Goal: Find specific page/section: Find specific page/section

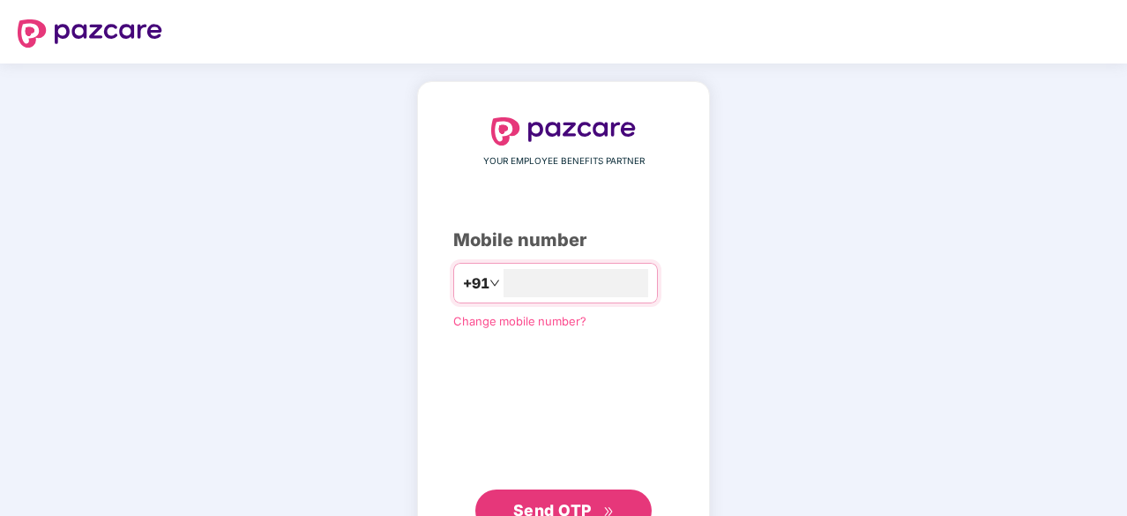
type input "*"
type input "**********"
click at [552, 507] on span "Send OTP" at bounding box center [552, 508] width 78 height 19
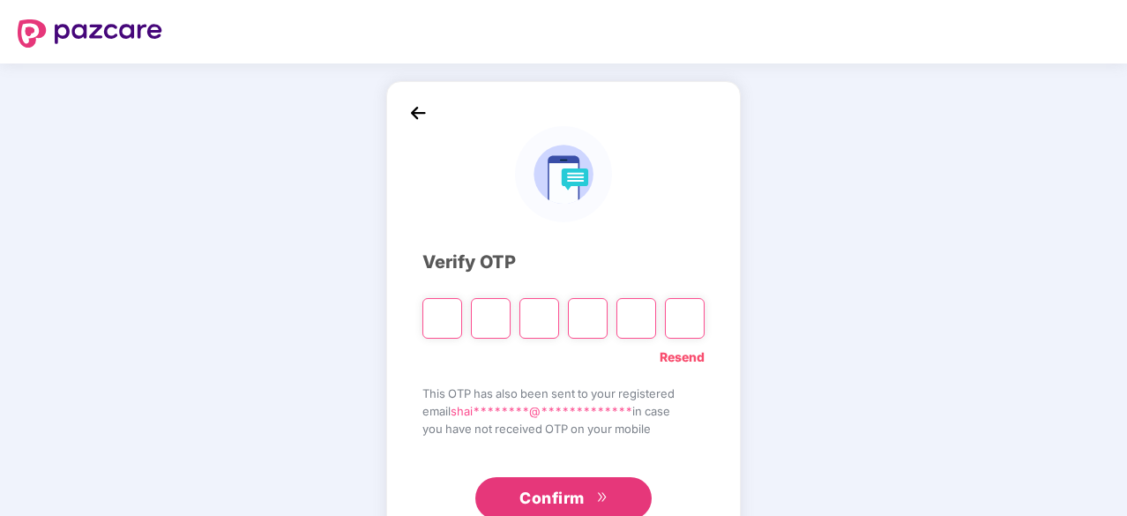
type input "*"
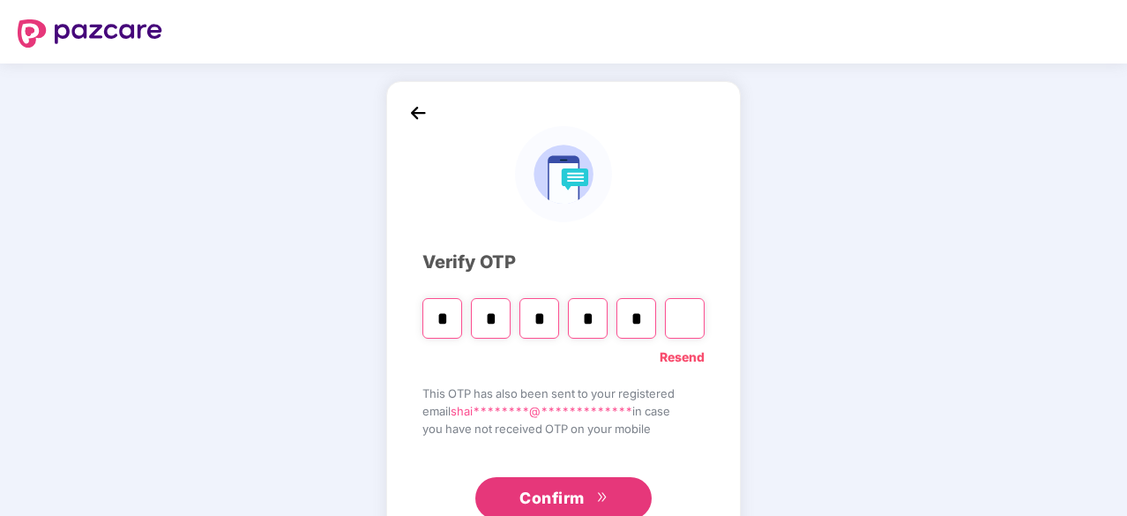
type input "*"
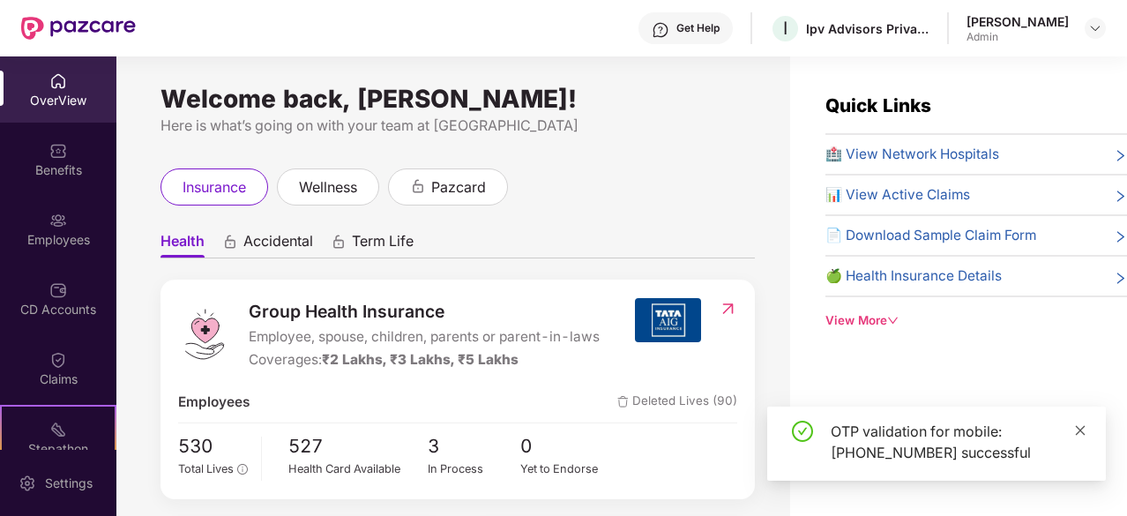
click at [1077, 429] on icon "close" at bounding box center [1080, 430] width 12 height 12
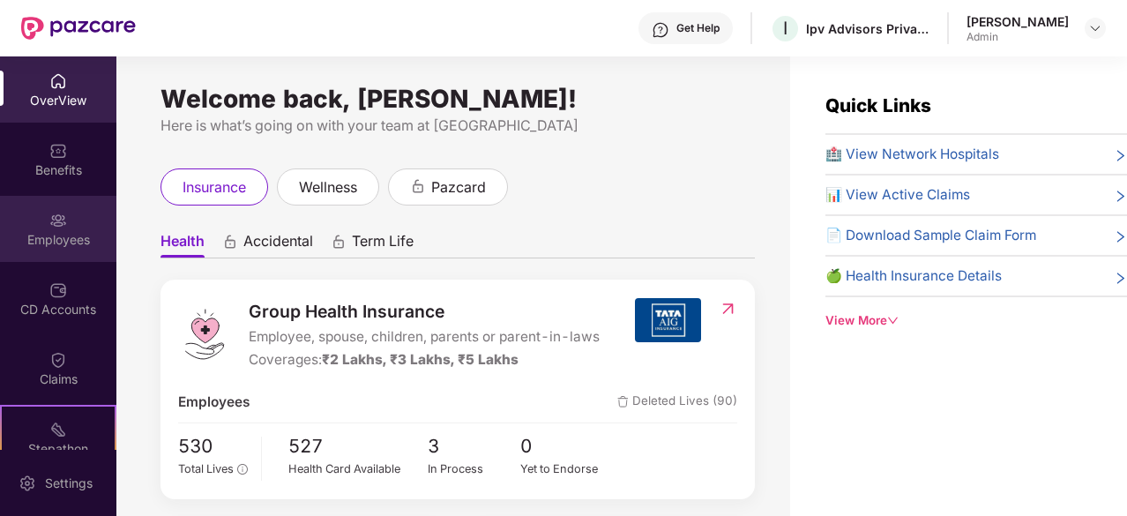
click at [39, 255] on div "Employees" at bounding box center [58, 229] width 116 height 66
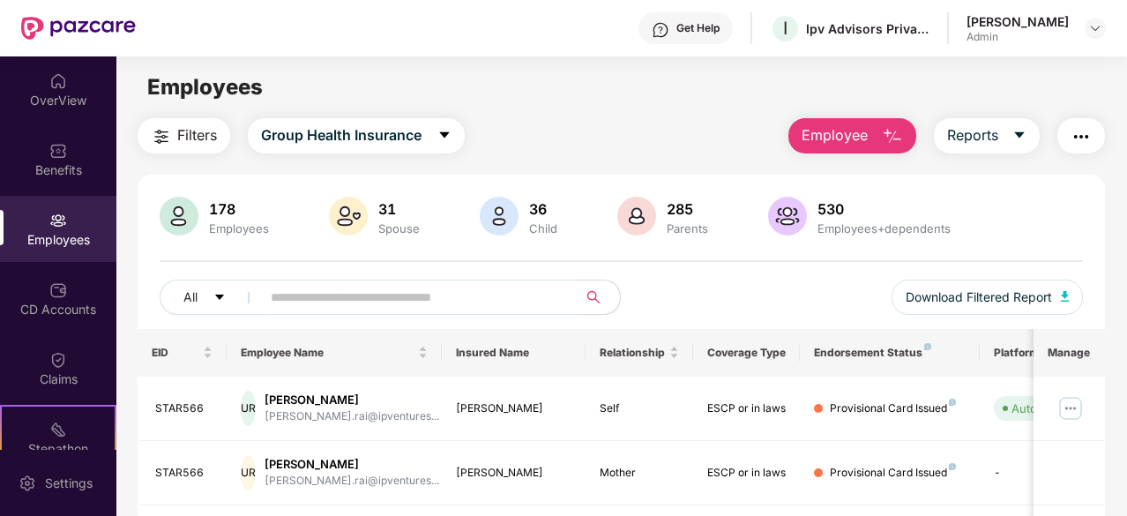
click at [323, 284] on input "text" at bounding box center [412, 297] width 283 height 26
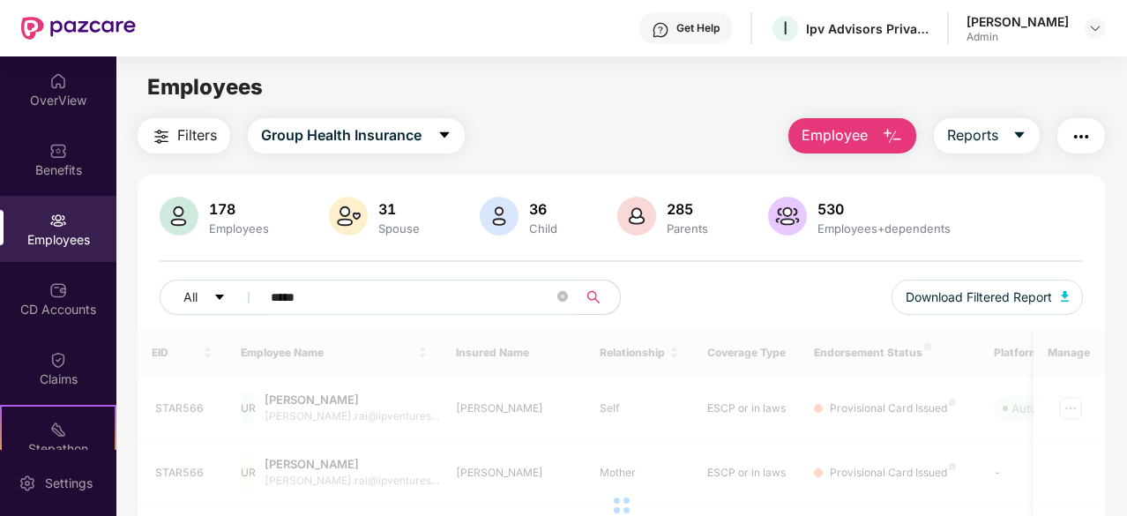
type input "*****"
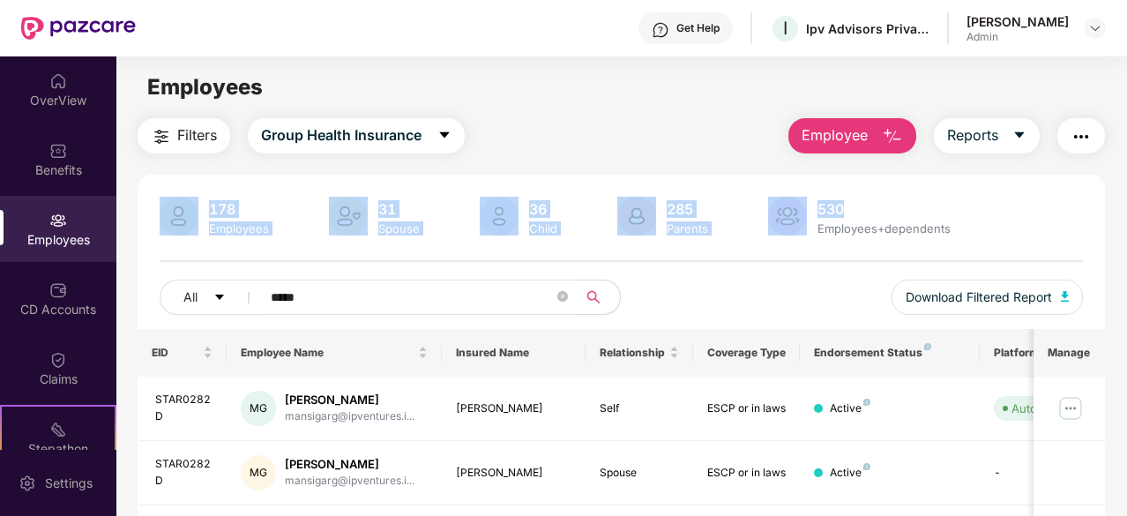
drag, startPoint x: 1123, startPoint y: 115, endPoint x: 1118, endPoint y: 217, distance: 102.4
click at [1118, 217] on main "Employees Filters Group Health Insurance Employee Reports 178 Employees 31 Spou…" at bounding box center [621, 314] width 1010 height 516
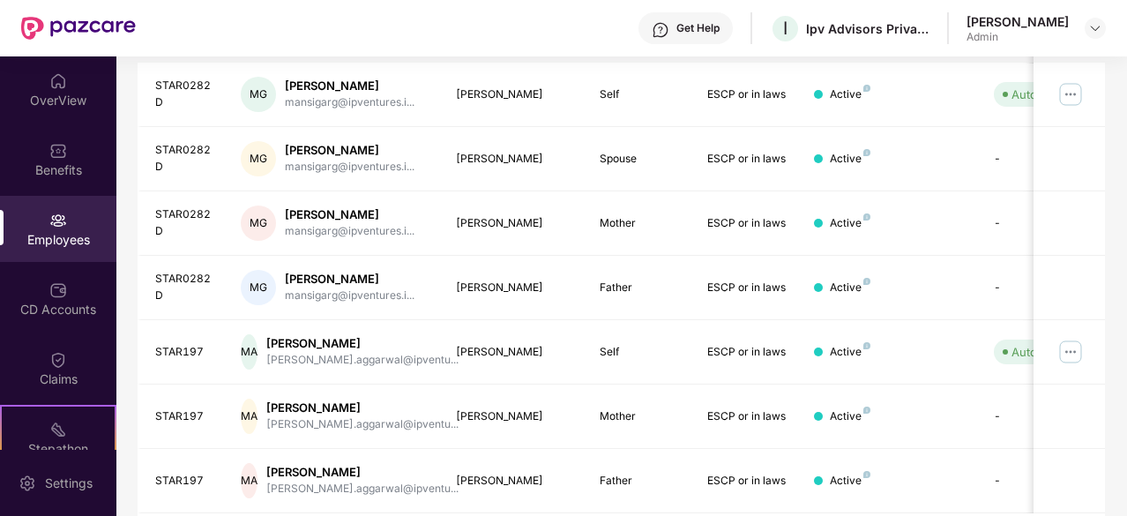
scroll to position [371, 0]
